Goal: Task Accomplishment & Management: Manage account settings

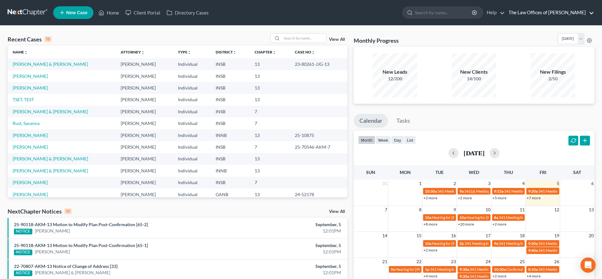
click at [560, 14] on link "The Law Offices of [PERSON_NAME]" at bounding box center [550, 12] width 89 height 11
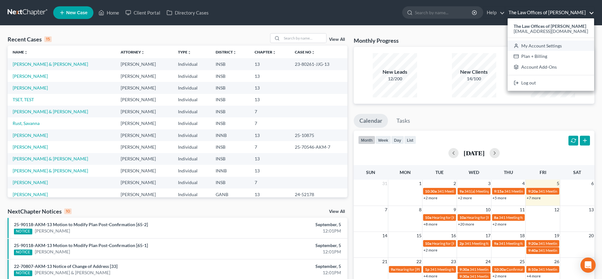
click at [534, 44] on link "My Account Settings" at bounding box center [551, 46] width 86 height 11
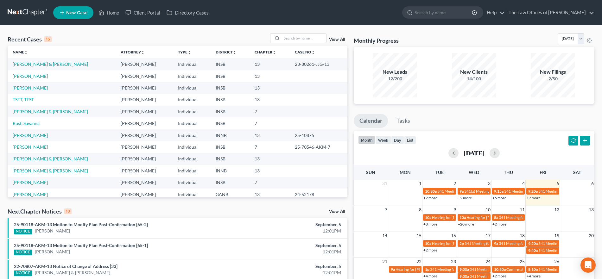
select select "28"
select select "23"
select select "15"
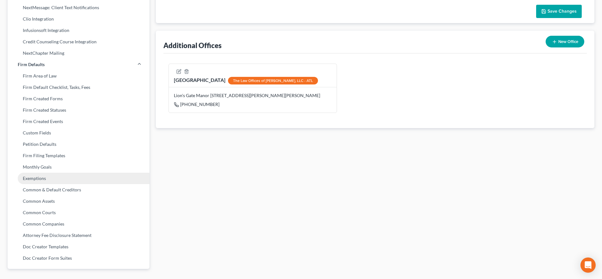
scroll to position [187, 0]
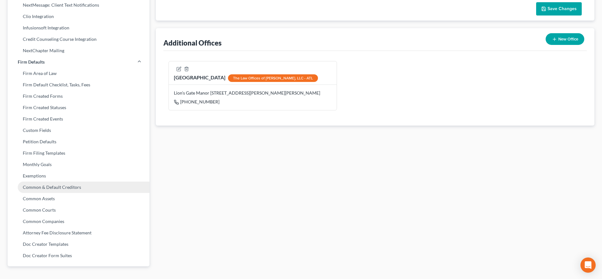
click at [77, 190] on link "Common & Default Creditors" at bounding box center [79, 187] width 142 height 11
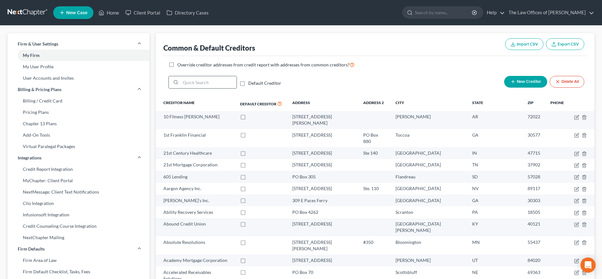
click at [198, 87] on input "search" at bounding box center [209, 82] width 56 height 12
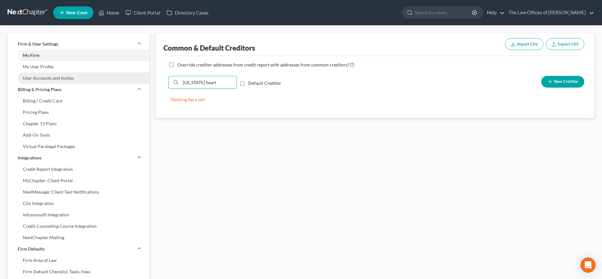
drag, startPoint x: 216, startPoint y: 79, endPoint x: 149, endPoint y: 79, distance: 66.5
click at [149, 79] on div "Firm & User Settings My Firm My User Profile User Accounts and Invites Billing …" at bounding box center [300, 247] width 593 height 428
drag, startPoint x: 207, startPoint y: 83, endPoint x: 178, endPoint y: 85, distance: 28.6
click at [178, 85] on div "patriots" at bounding box center [203, 82] width 68 height 13
type input "[PERSON_NAME]"
